Goal: Task Accomplishment & Management: Manage account settings

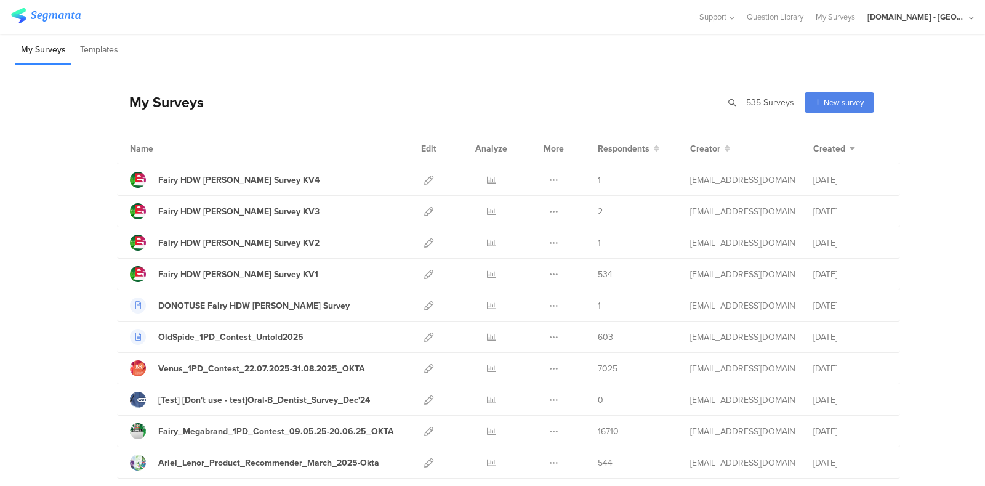
click at [921, 15] on div "[DOMAIN_NAME] - [GEOGRAPHIC_DATA]" at bounding box center [916, 17] width 98 height 12
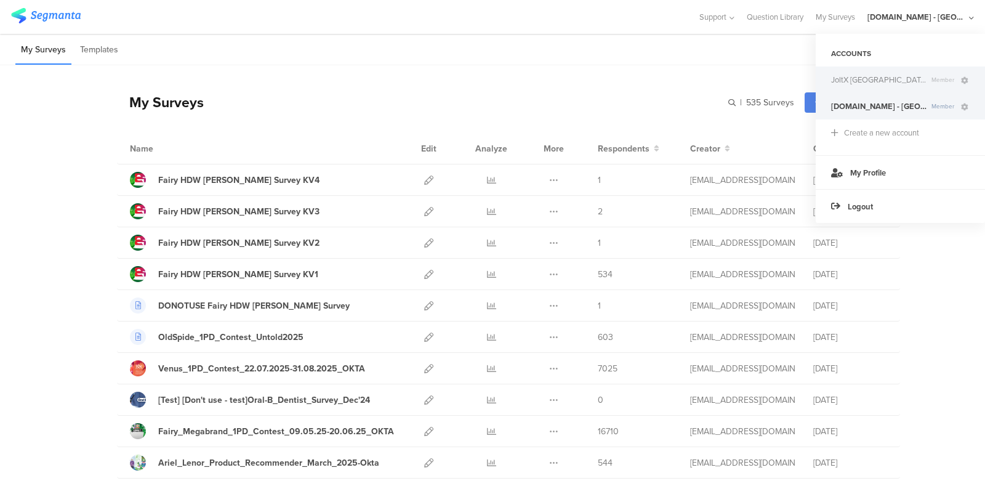
click at [870, 82] on span "JoltX [GEOGRAPHIC_DATA]" at bounding box center [878, 80] width 95 height 12
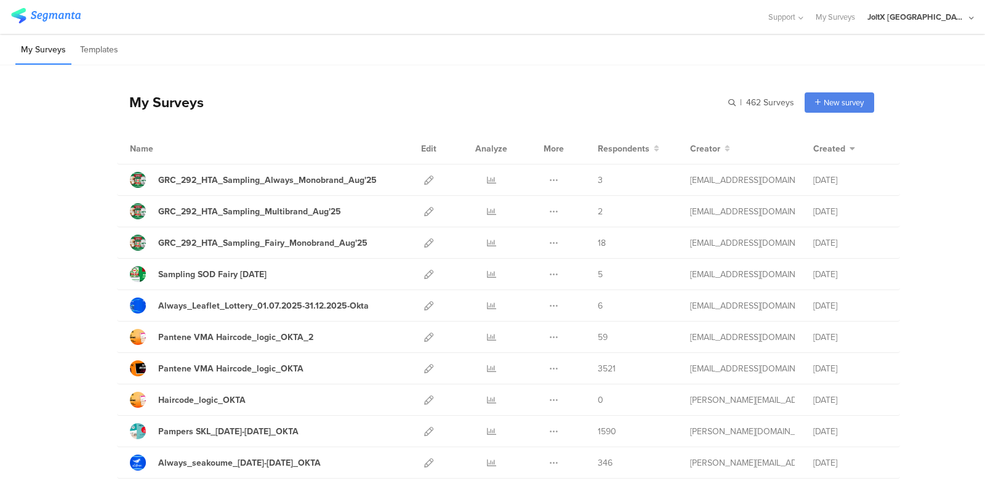
click at [147, 98] on div "My Surveys" at bounding box center [160, 102] width 87 height 21
drag, startPoint x: 147, startPoint y: 98, endPoint x: 288, endPoint y: 106, distance: 141.2
click at [288, 106] on div "My Surveys | 462 Surveys New survey Start from scratch Choose from templates" at bounding box center [495, 102] width 757 height 49
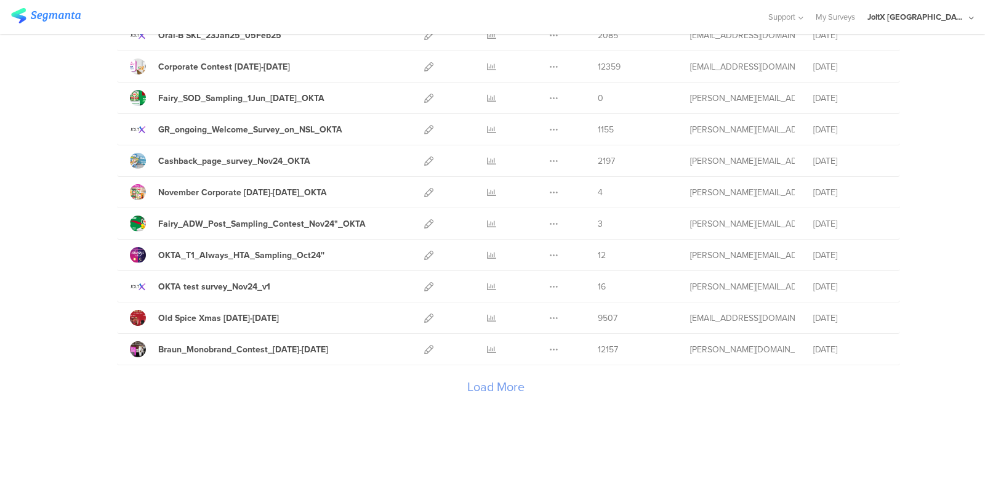
scroll to position [1370, 0]
click at [477, 380] on div "Load More" at bounding box center [495, 388] width 757 height 49
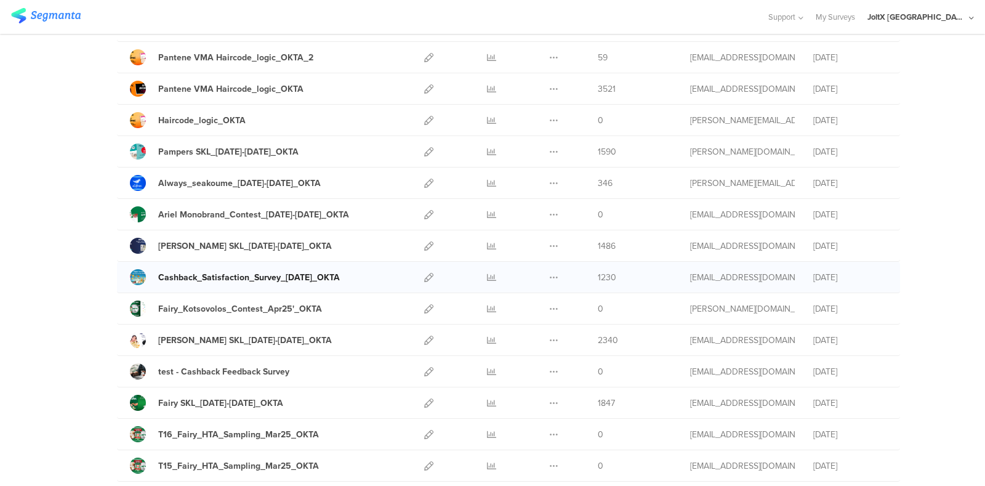
scroll to position [316, 0]
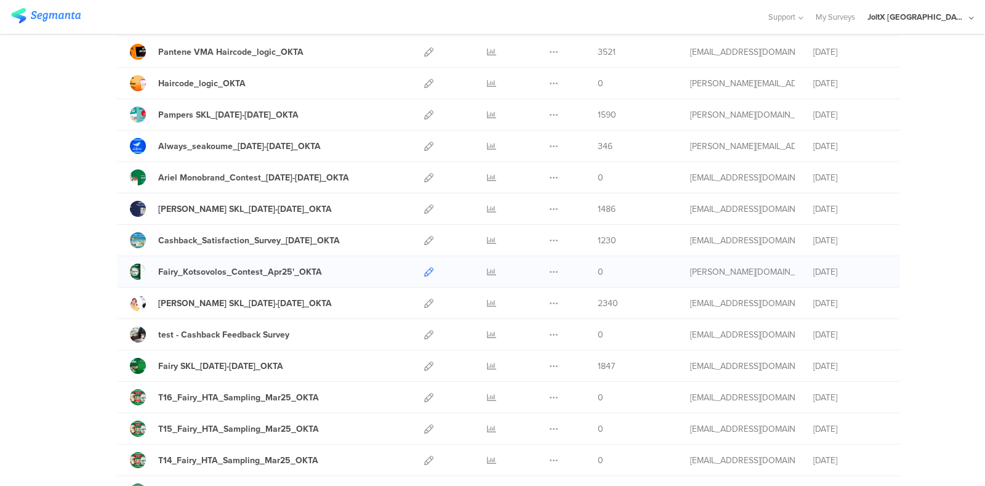
click at [424, 270] on icon at bounding box center [428, 271] width 9 height 9
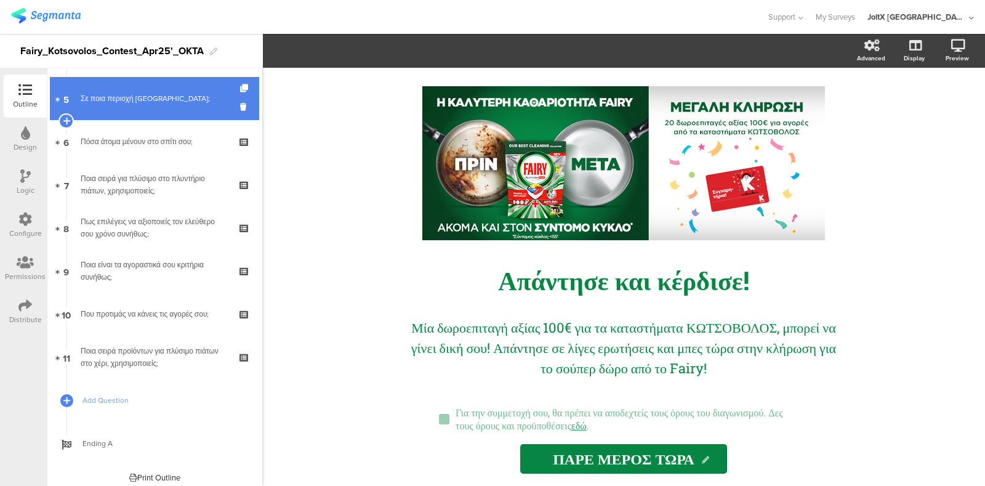
scroll to position [219, 0]
